Goal: Transaction & Acquisition: Purchase product/service

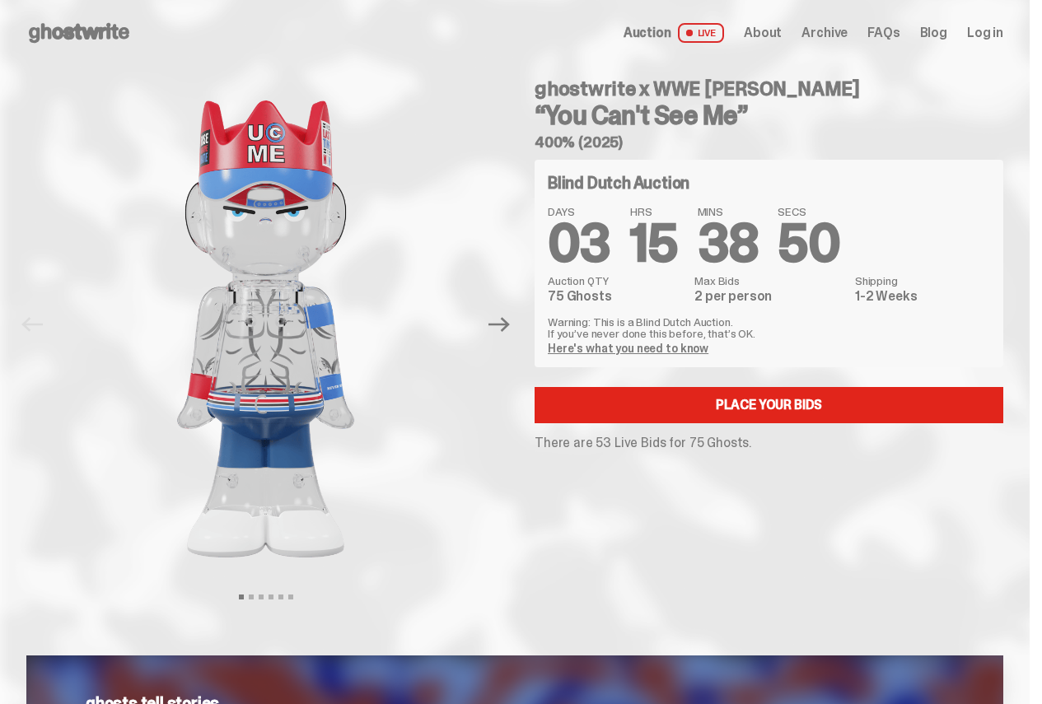
click at [653, 345] on link "Here's what you need to know" at bounding box center [628, 348] width 161 height 15
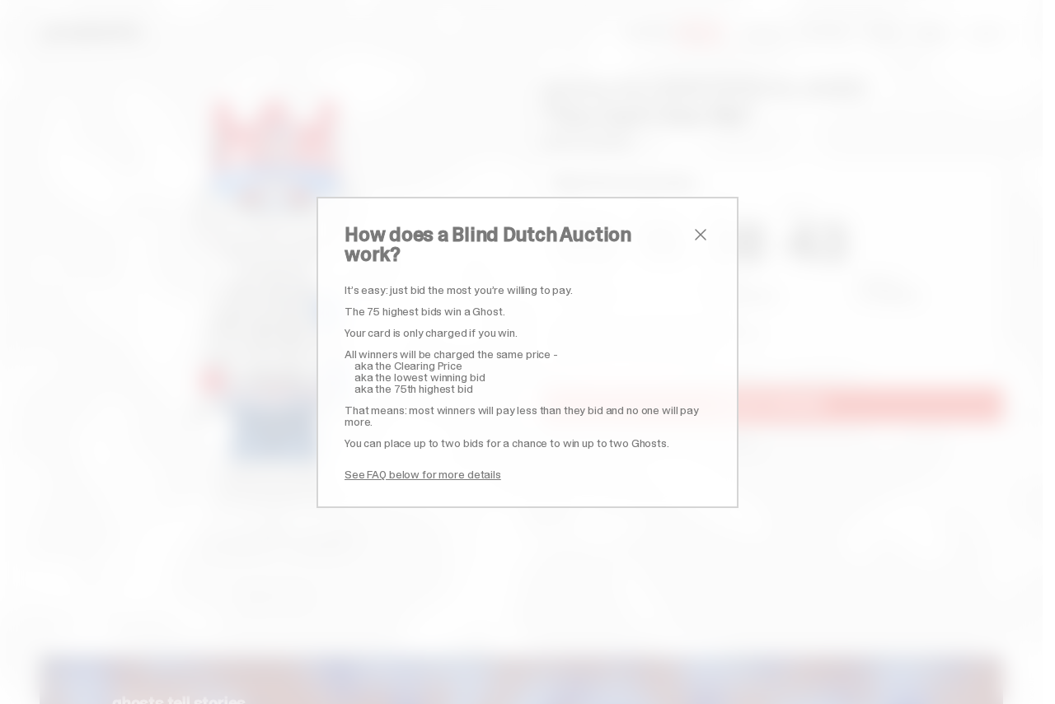
click at [695, 242] on span "close" at bounding box center [700, 235] width 20 height 20
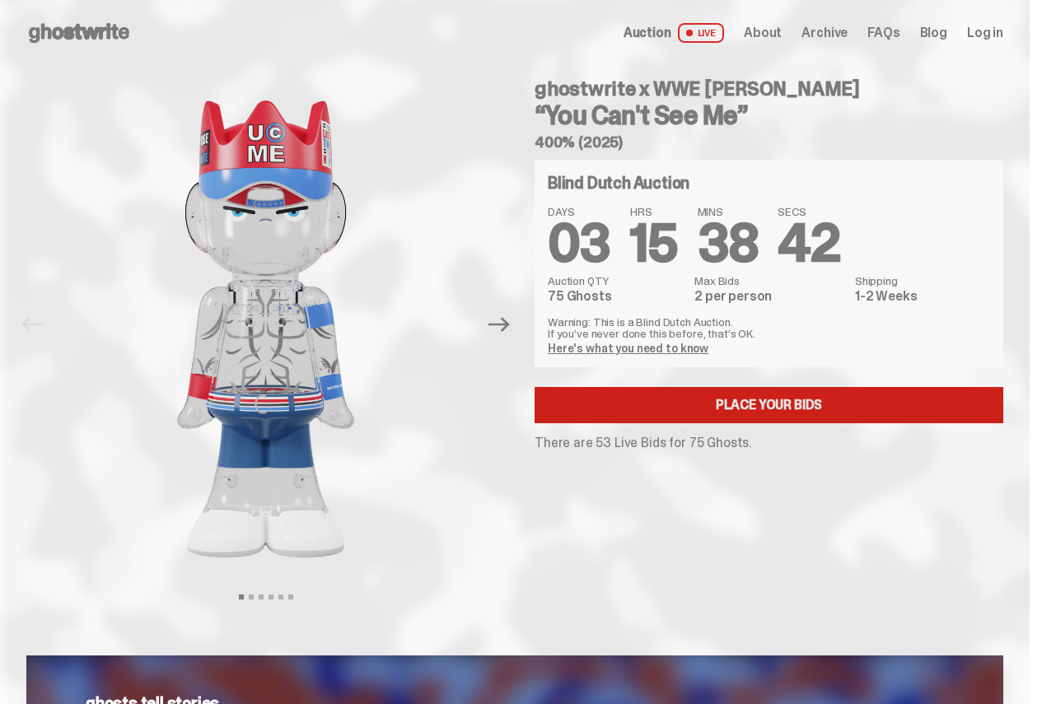
click at [775, 410] on link "Place your Bids" at bounding box center [769, 405] width 469 height 36
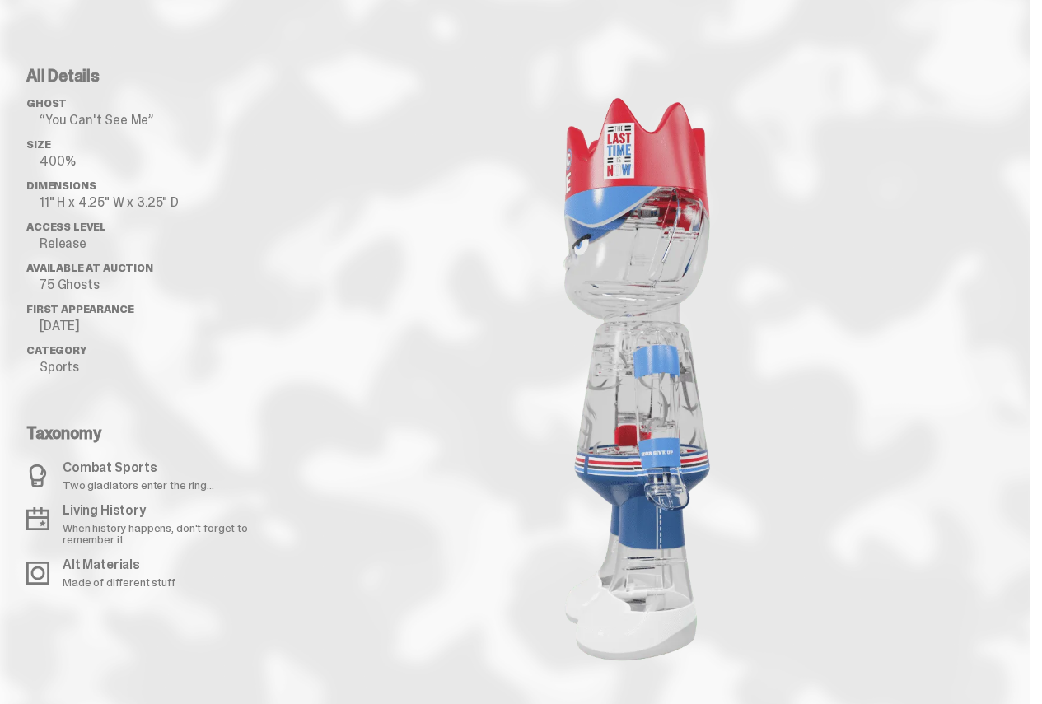
scroll to position [1566, 0]
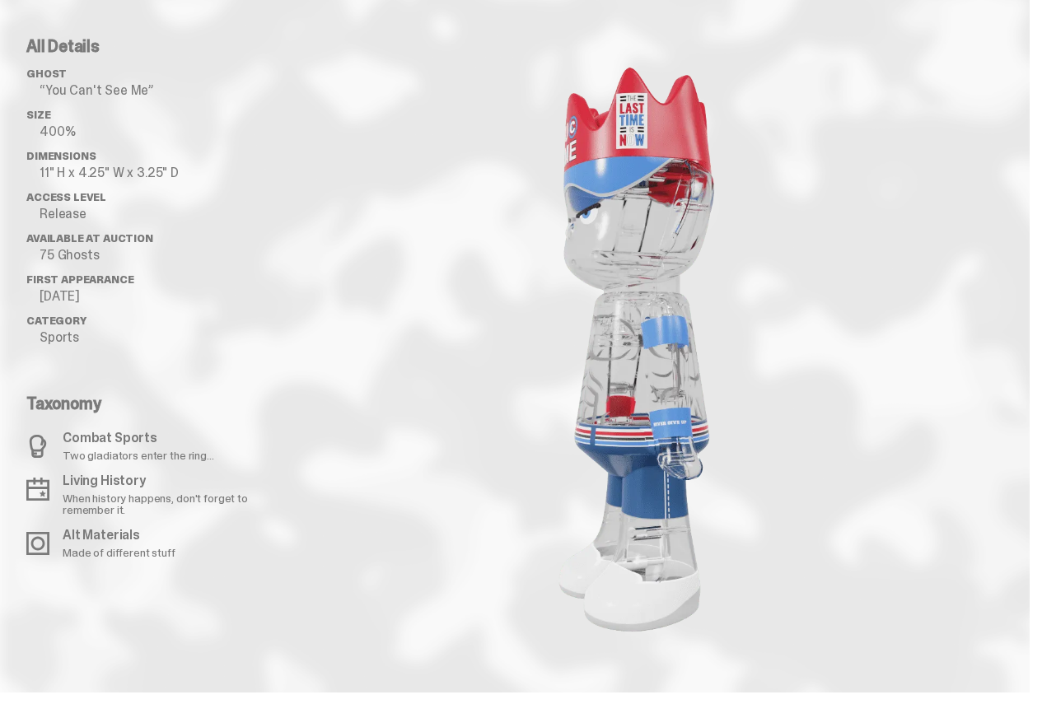
drag, startPoint x: 645, startPoint y: 480, endPoint x: 715, endPoint y: 463, distance: 71.9
click at [715, 463] on image "lottie-animation-container" at bounding box center [637, 346] width 346 height 616
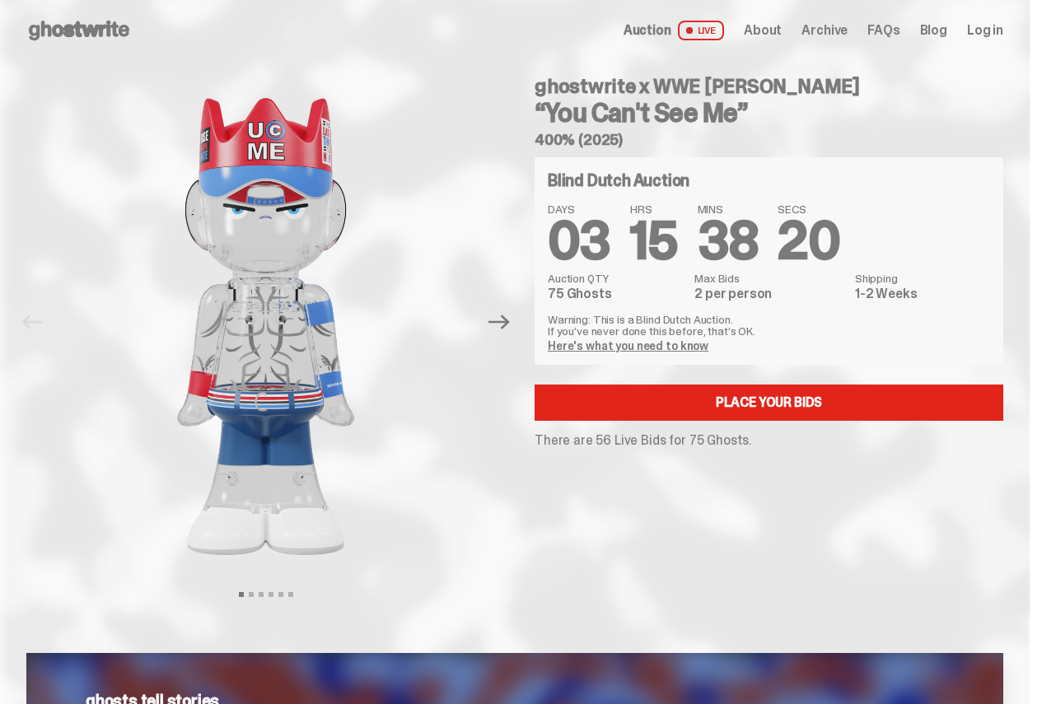
scroll to position [0, 0]
